Goal: Transaction & Acquisition: Purchase product/service

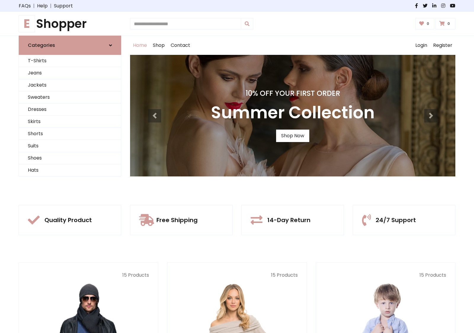
click at [237, 166] on div "10% Off Your First Order Autumn Collection Shop Now 10% Off Your First Order Su…" at bounding box center [292, 116] width 325 height 122
click at [237, 166] on div "10% Off Your First Order Summer Collection Shop Now" at bounding box center [292, 116] width 325 height 122
click at [293, 135] on link "Shop Now" at bounding box center [292, 136] width 33 height 12
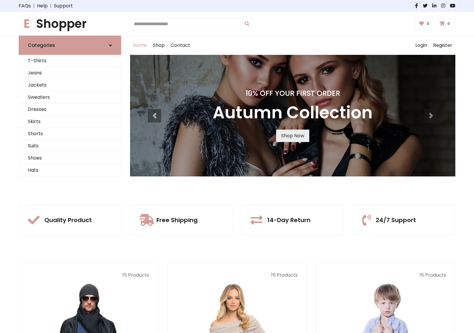
click at [293, 135] on link "Shop Now" at bounding box center [292, 136] width 33 height 12
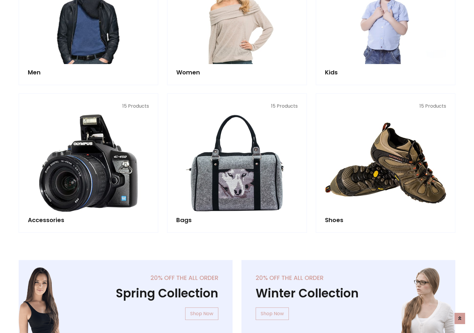
scroll to position [591, 0]
